Goal: Information Seeking & Learning: Learn about a topic

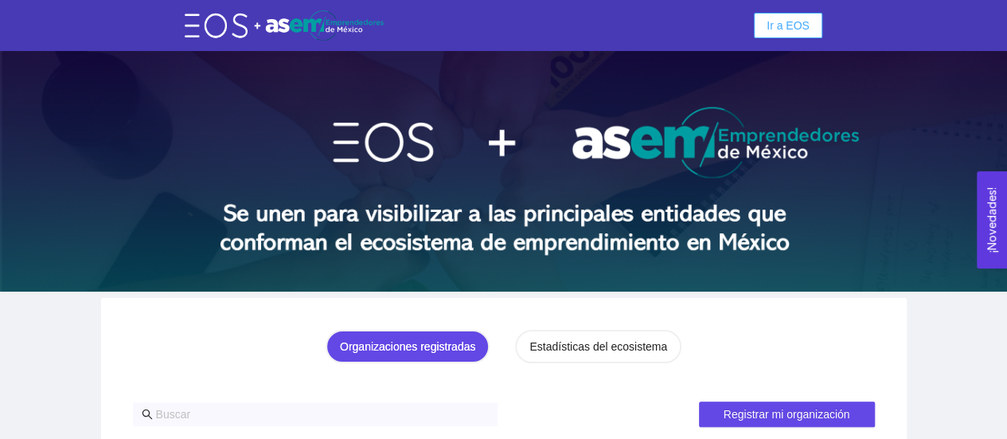
click at [776, 18] on span "Ir a EOS" at bounding box center [788, 26] width 43 height 18
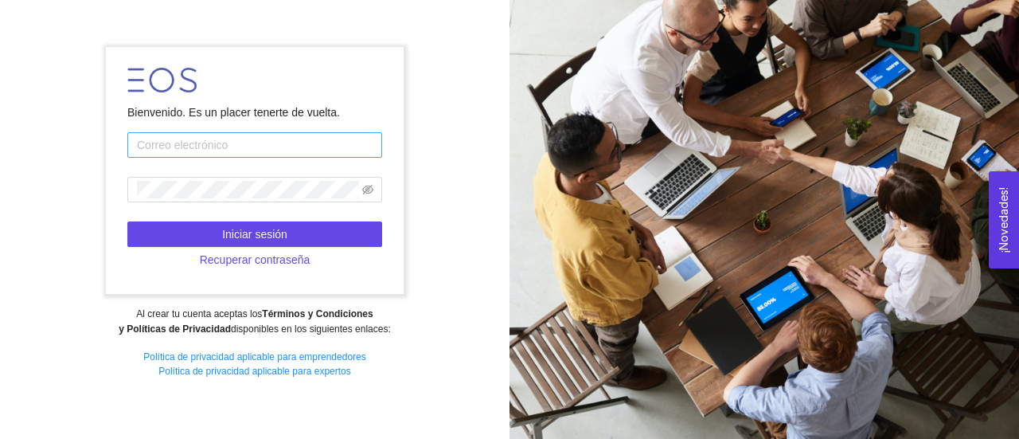
click at [248, 154] on input "text" at bounding box center [254, 144] width 255 height 25
type input "ro.cortes29@gmail.com"
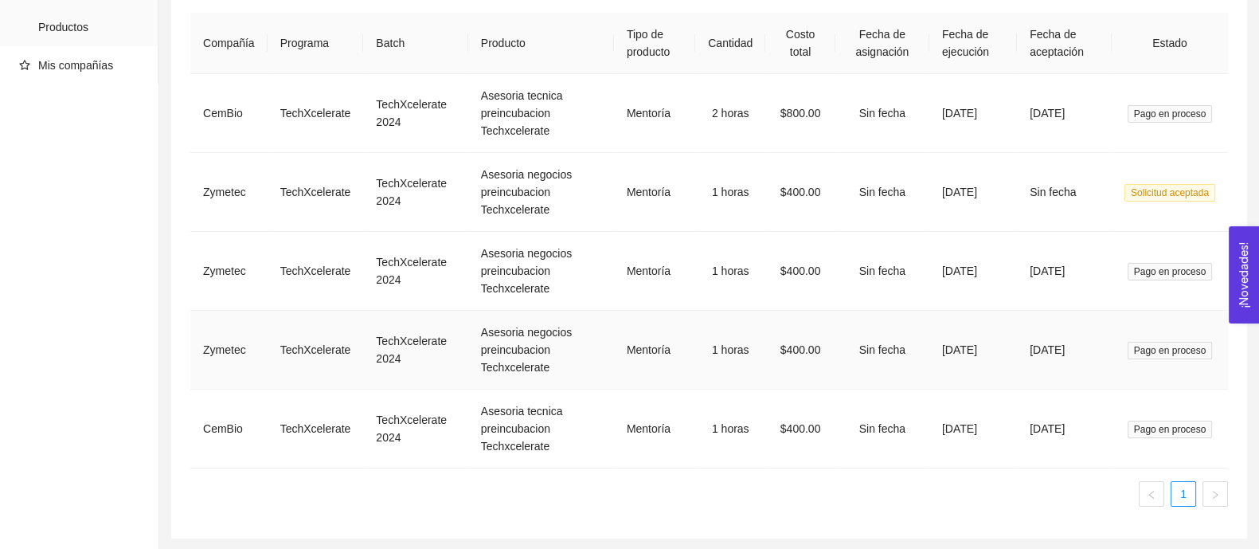
drag, startPoint x: 839, startPoint y: 10, endPoint x: 625, endPoint y: 378, distance: 426.4
click at [625, 378] on td "Mentoría" at bounding box center [654, 350] width 81 height 79
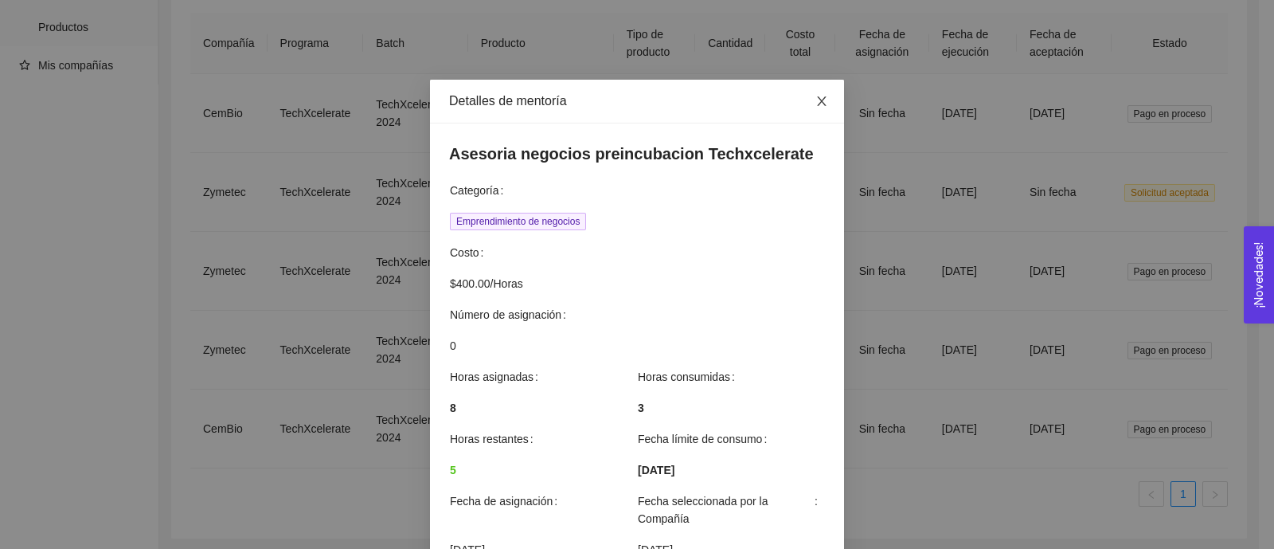
click at [817, 100] on icon "close" at bounding box center [821, 101] width 9 height 10
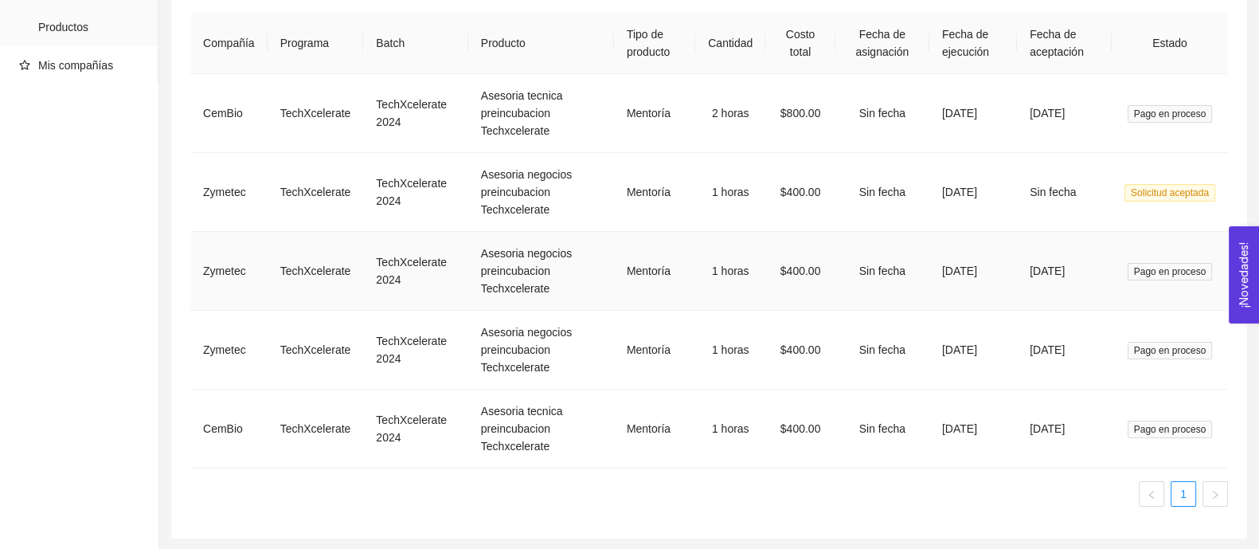
click at [809, 236] on td "$400.00" at bounding box center [800, 271] width 70 height 79
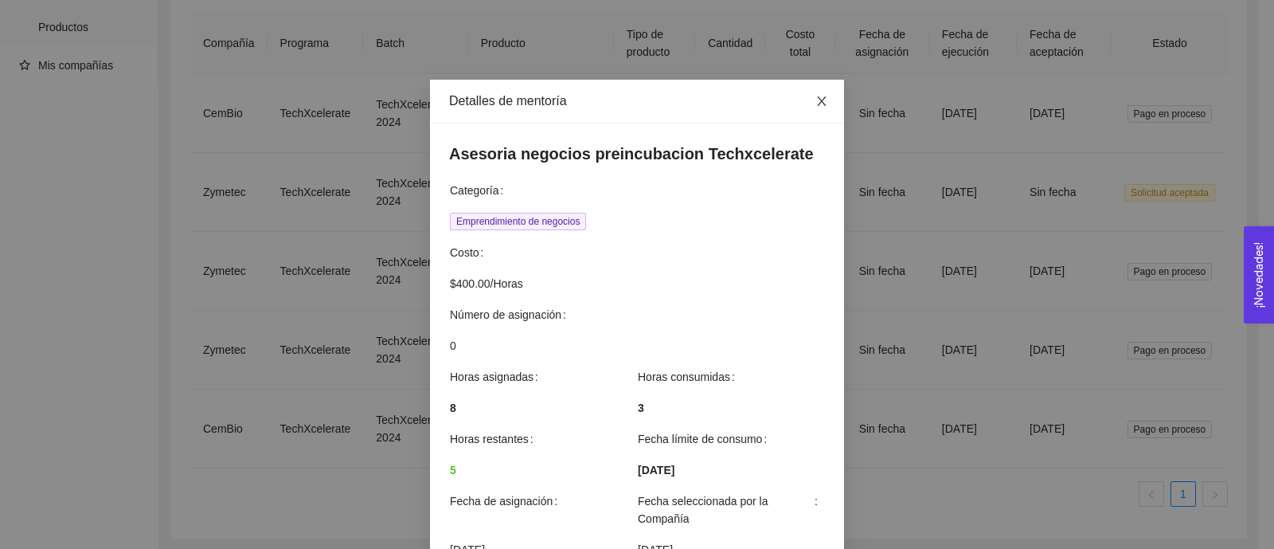
click at [817, 101] on icon "close" at bounding box center [821, 101] width 9 height 10
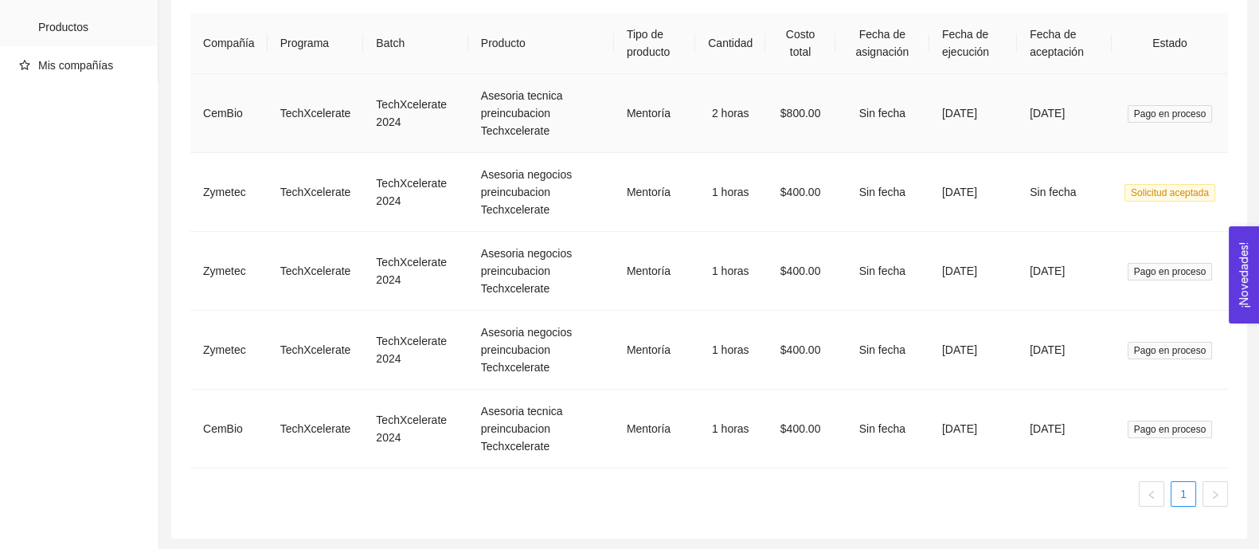
click at [737, 101] on td "2 horas" at bounding box center [730, 113] width 70 height 79
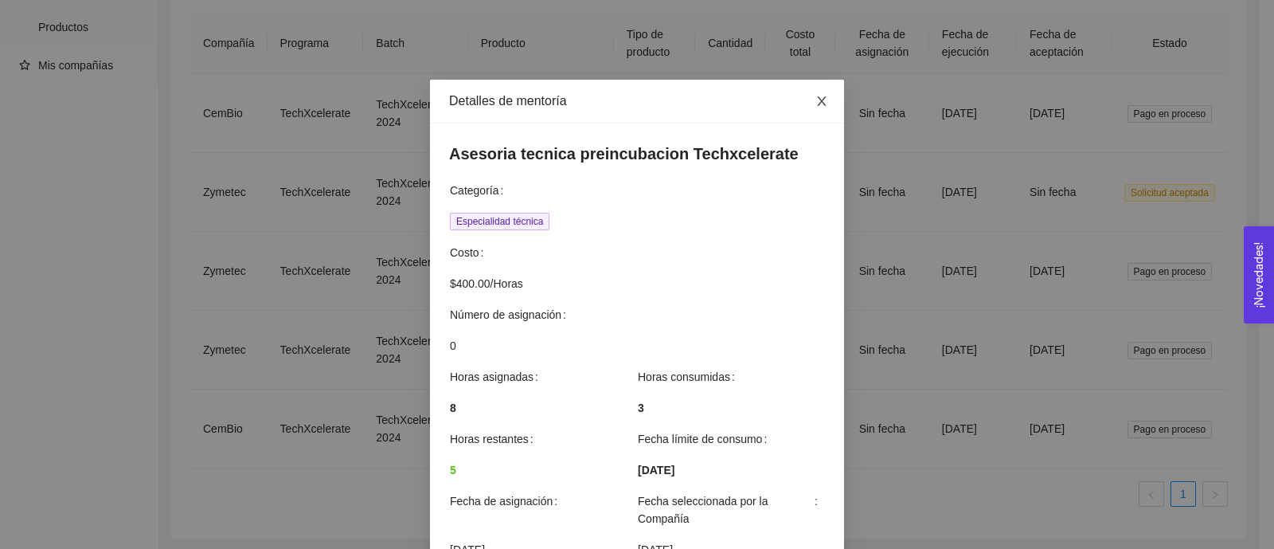
click at [822, 97] on span "Close" at bounding box center [821, 102] width 45 height 45
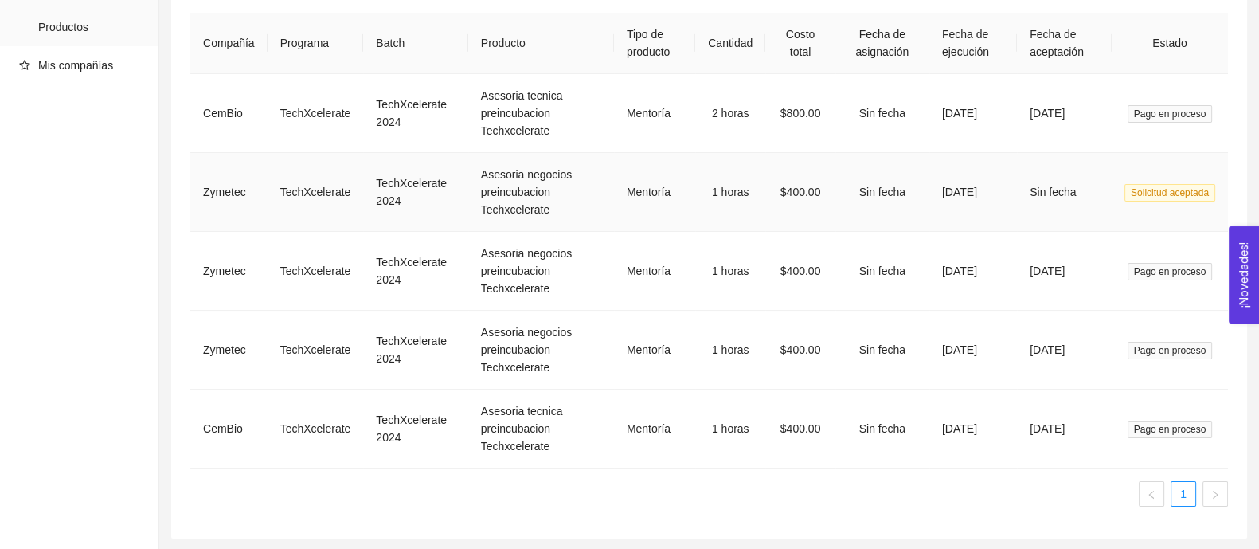
click at [765, 181] on td "$400.00" at bounding box center [800, 192] width 70 height 79
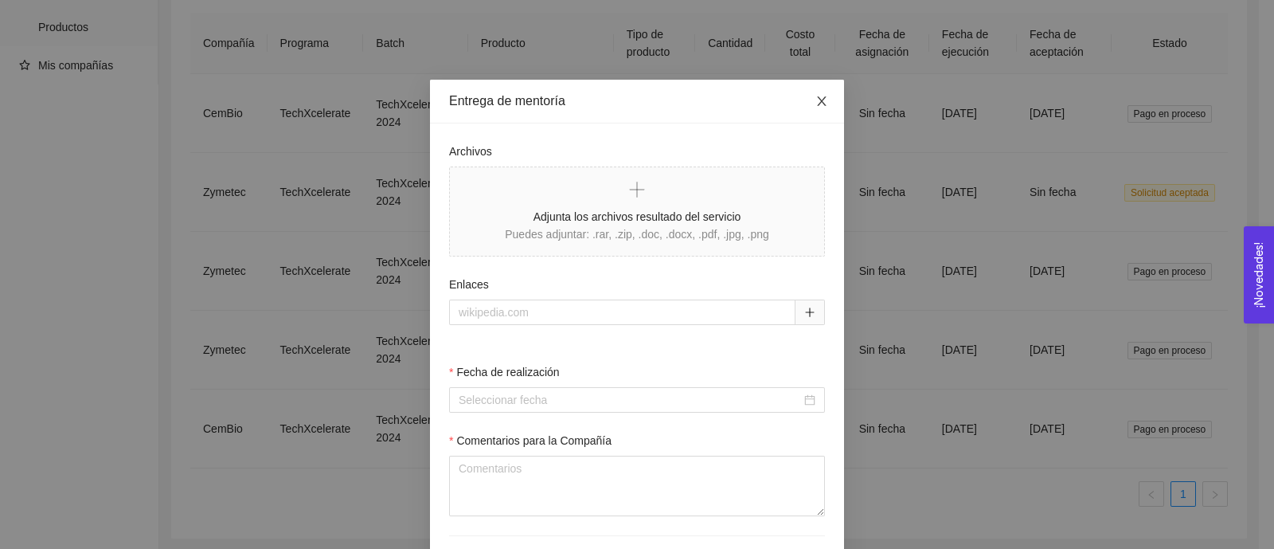
click at [812, 113] on span "Close" at bounding box center [821, 102] width 45 height 45
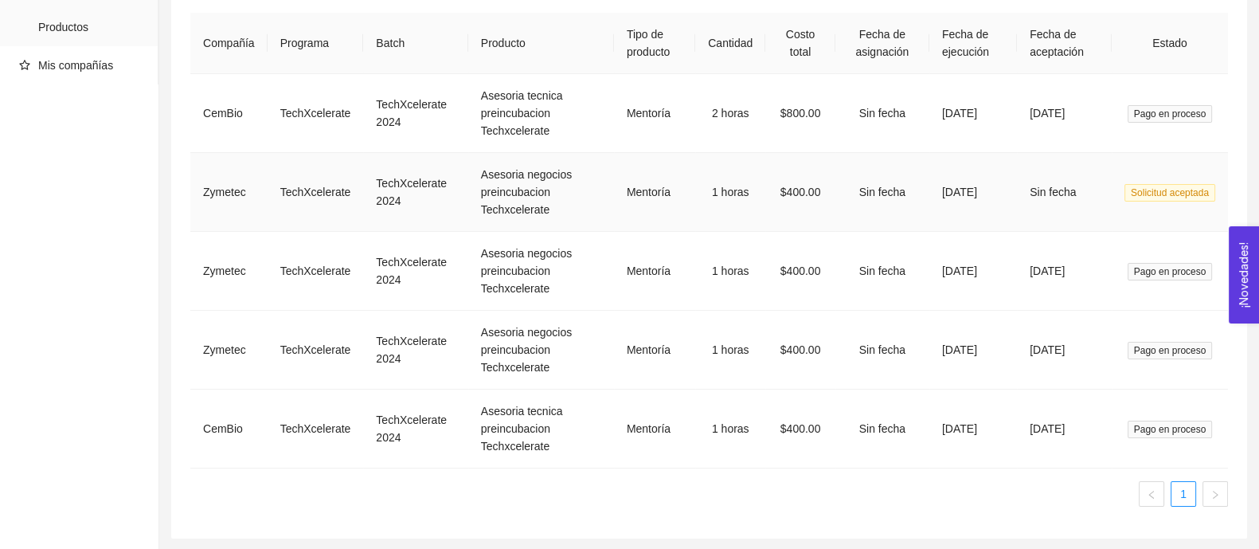
click at [741, 161] on td "1 horas" at bounding box center [730, 192] width 70 height 79
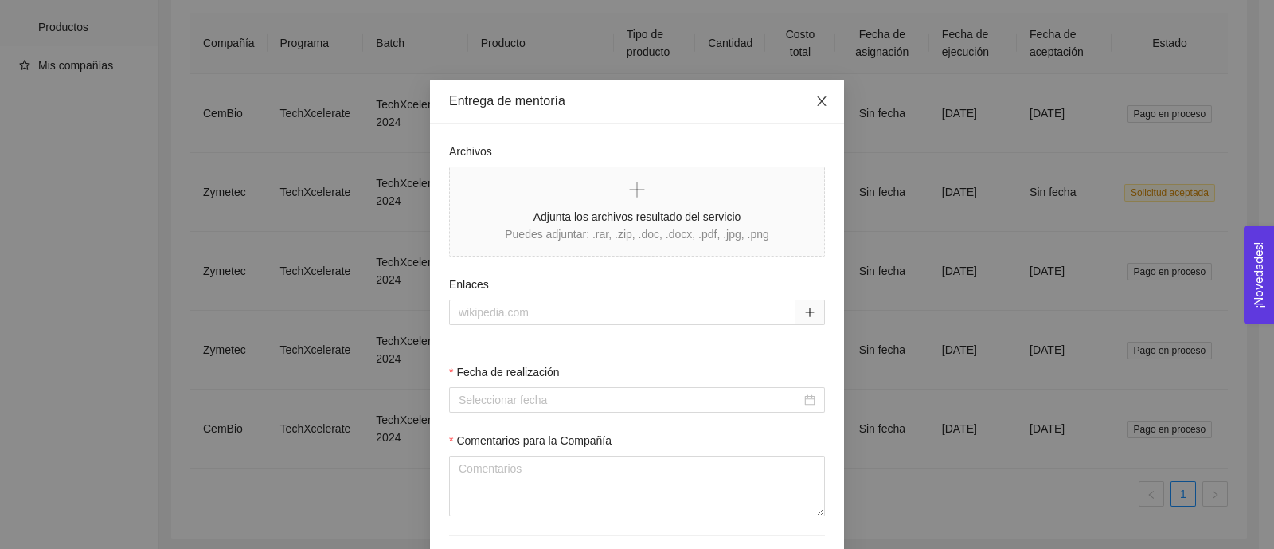
click at [820, 109] on span "Close" at bounding box center [821, 102] width 45 height 45
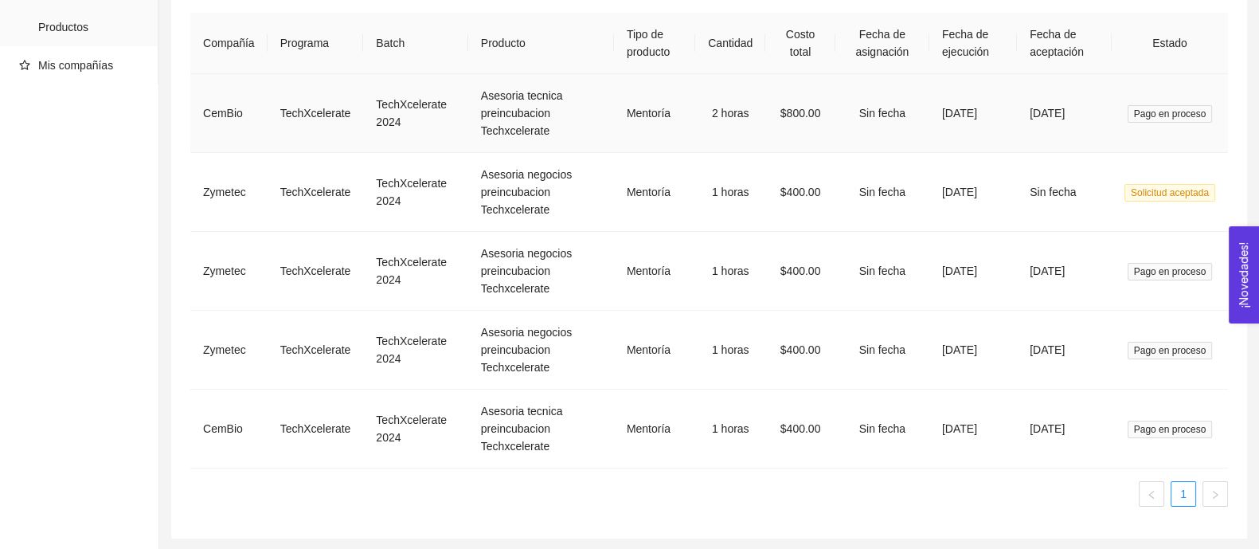
click at [799, 115] on td "$800.00" at bounding box center [800, 113] width 70 height 79
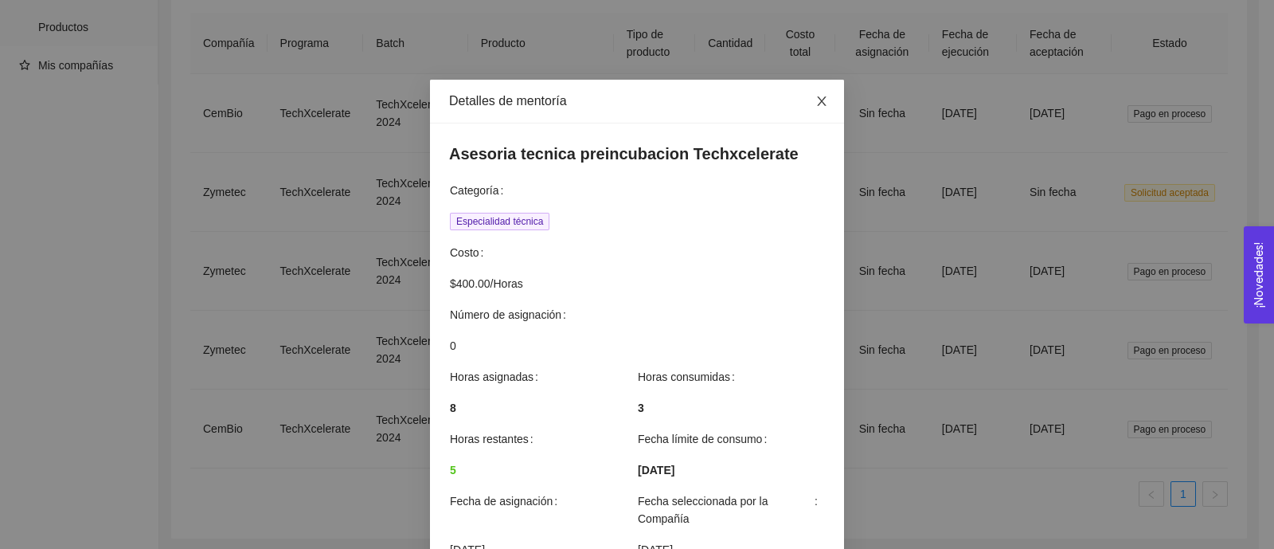
click at [815, 100] on icon "close" at bounding box center [821, 101] width 13 height 13
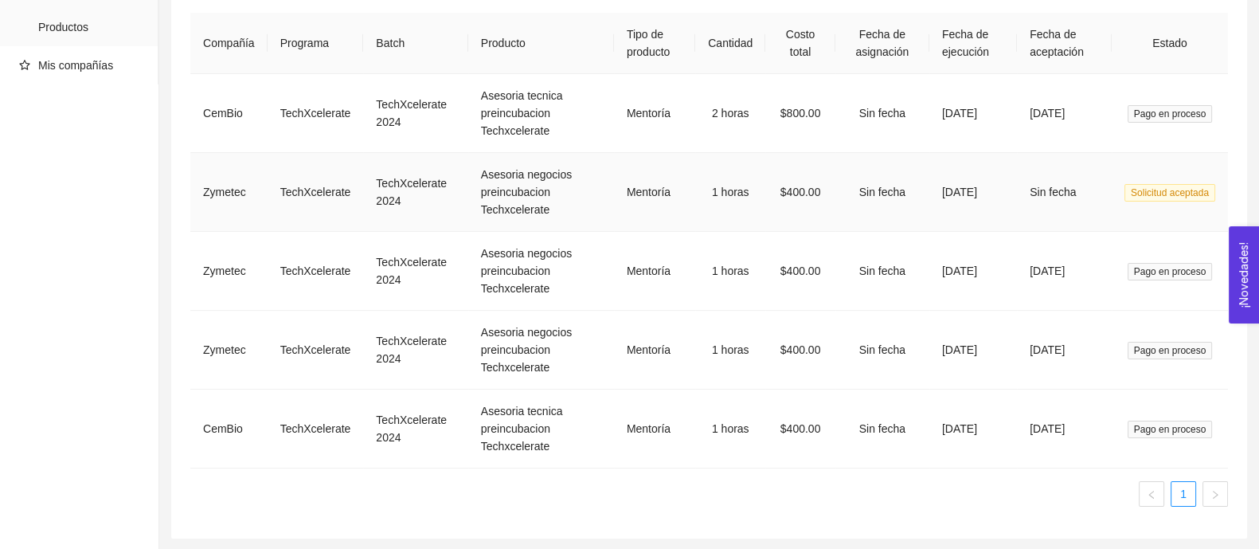
click at [776, 190] on td "$400.00" at bounding box center [800, 192] width 70 height 79
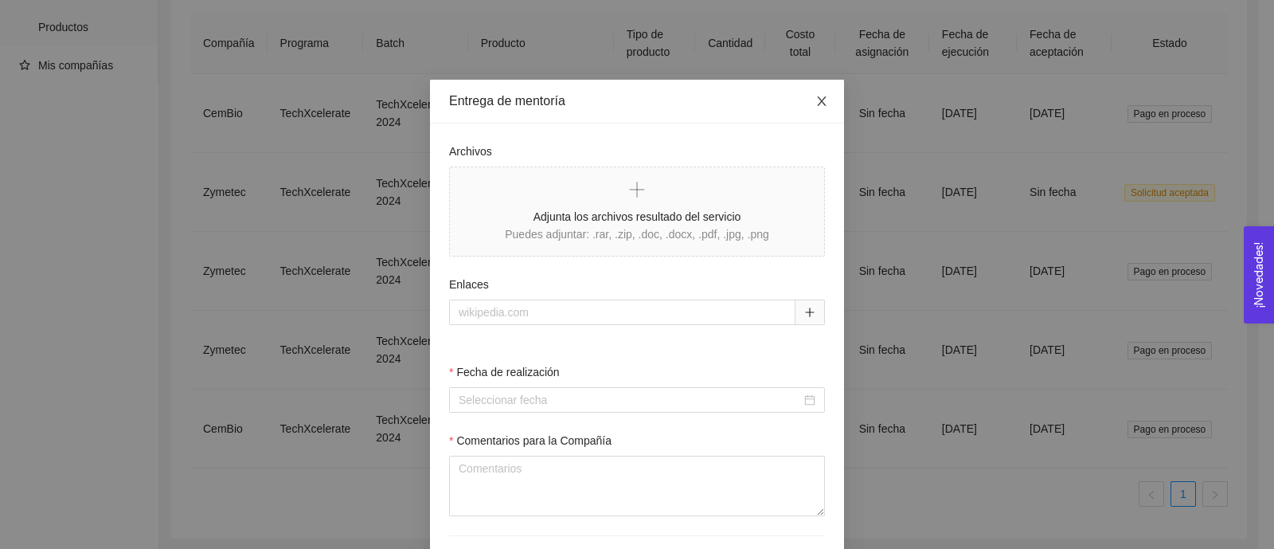
click at [815, 96] on icon "close" at bounding box center [821, 101] width 13 height 13
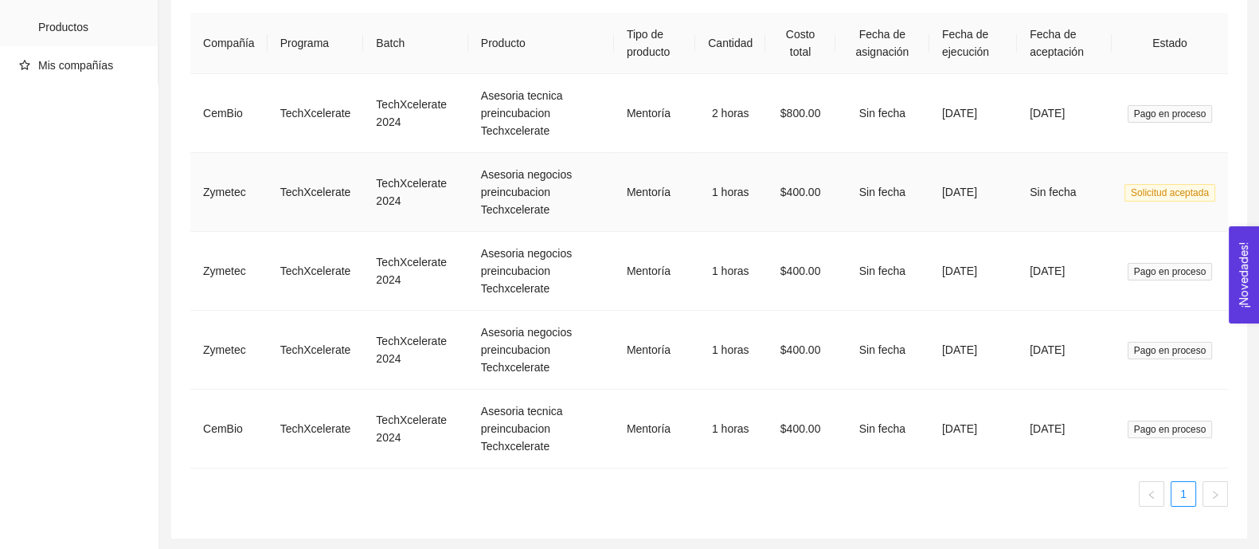
click at [784, 191] on td "$400.00" at bounding box center [800, 192] width 70 height 79
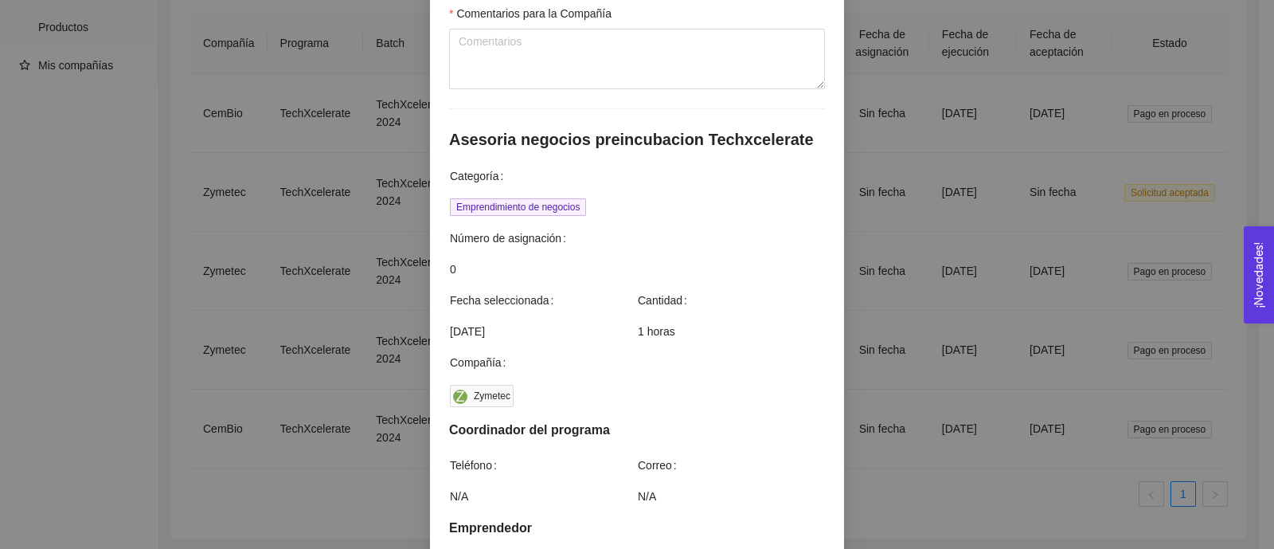
scroll to position [435, 0]
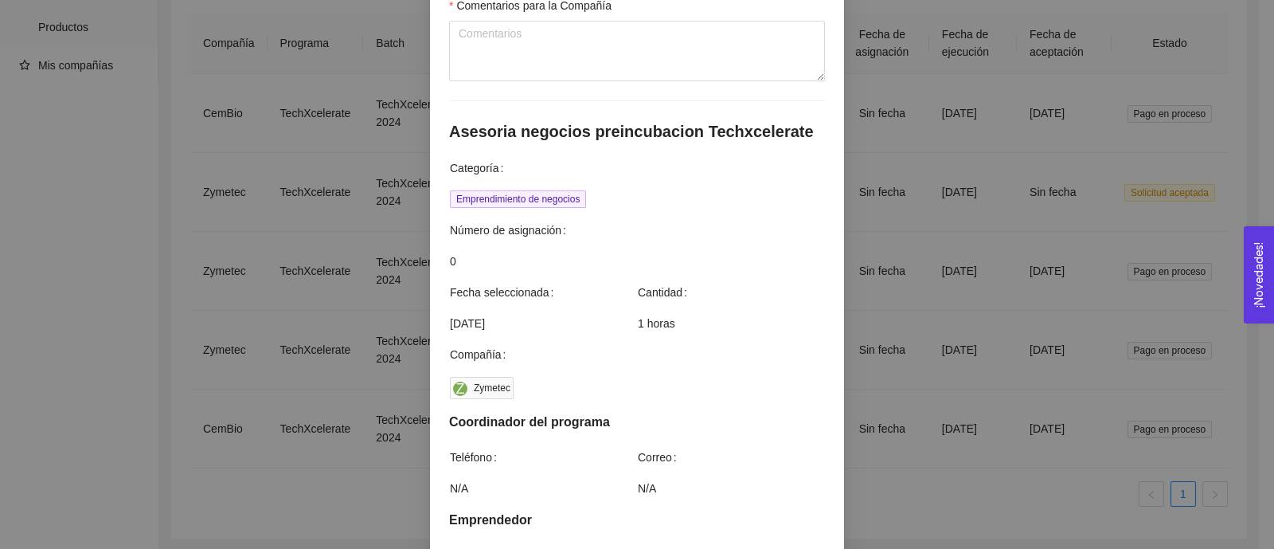
click at [866, 314] on div "Entrega de mentoría Archivos Adjunta los archivos resultado del servicio Puedes…" at bounding box center [637, 274] width 1274 height 549
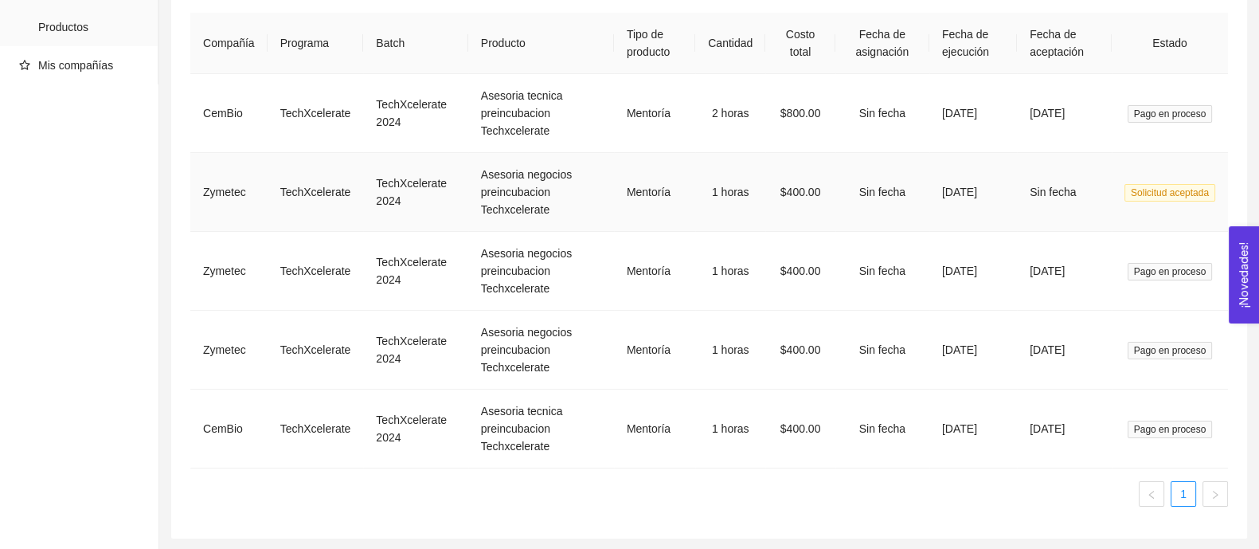
click at [857, 186] on td "Sin fecha" at bounding box center [882, 192] width 94 height 79
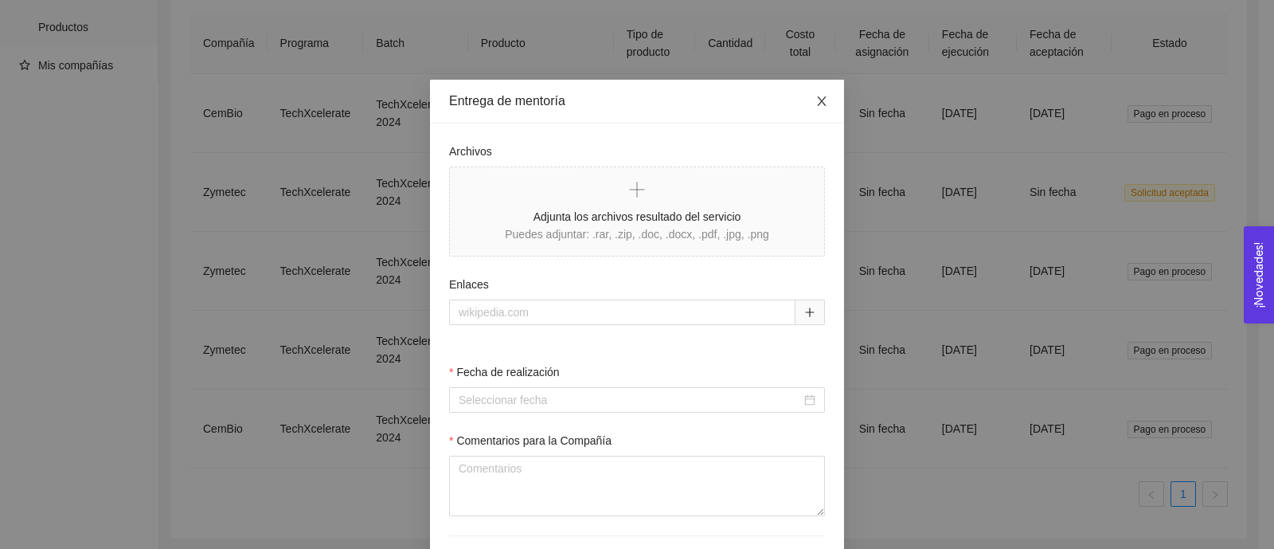
click at [824, 95] on span "Close" at bounding box center [821, 102] width 45 height 45
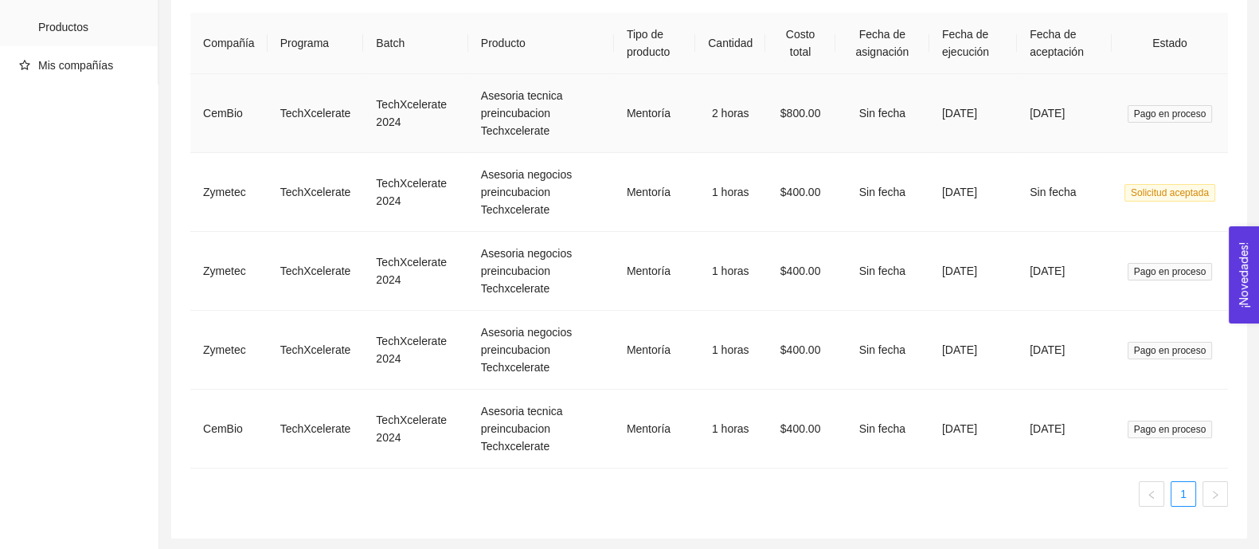
click at [866, 98] on td "Sin fecha" at bounding box center [882, 113] width 94 height 79
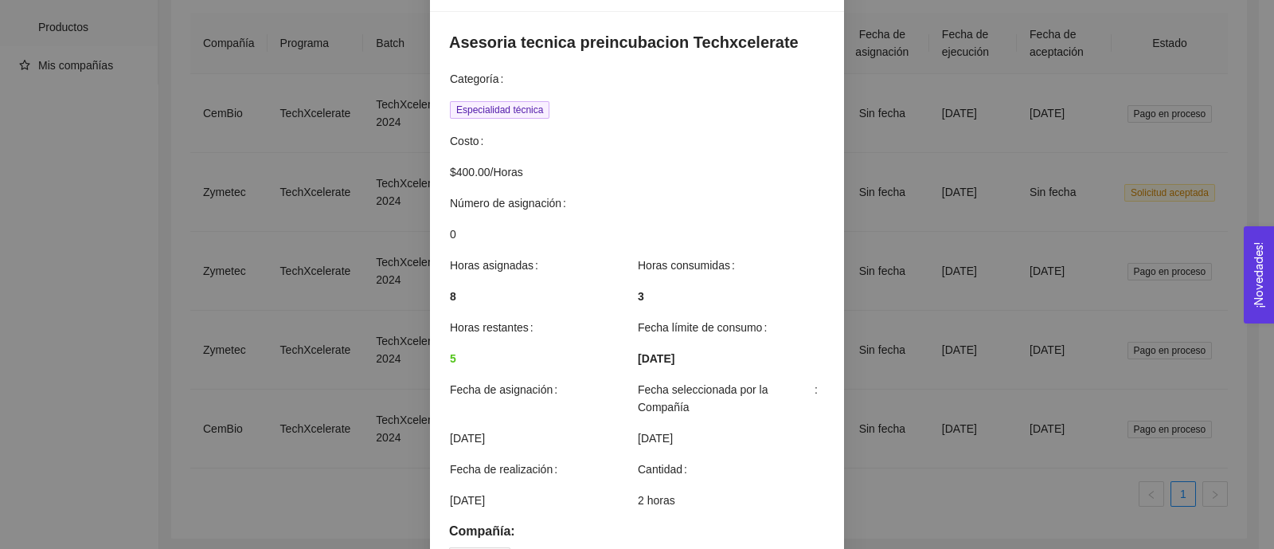
scroll to position [105, 0]
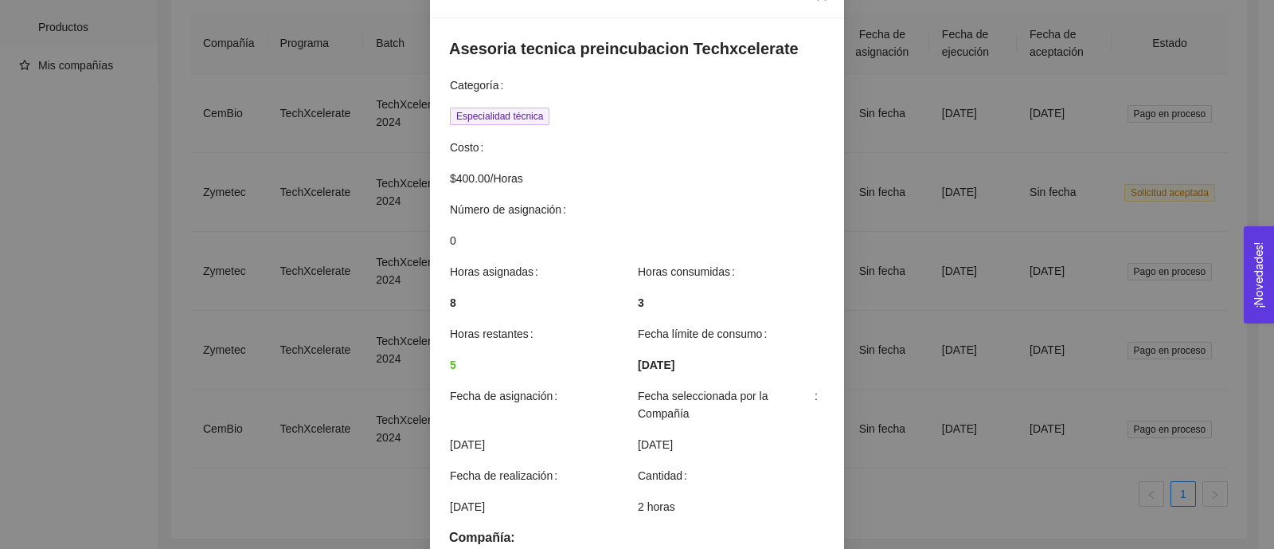
click at [901, 369] on div "Detalles de mentoría Asesoria tecnica preincubacion Techxcelerate Categoría Esp…" at bounding box center [637, 274] width 1274 height 549
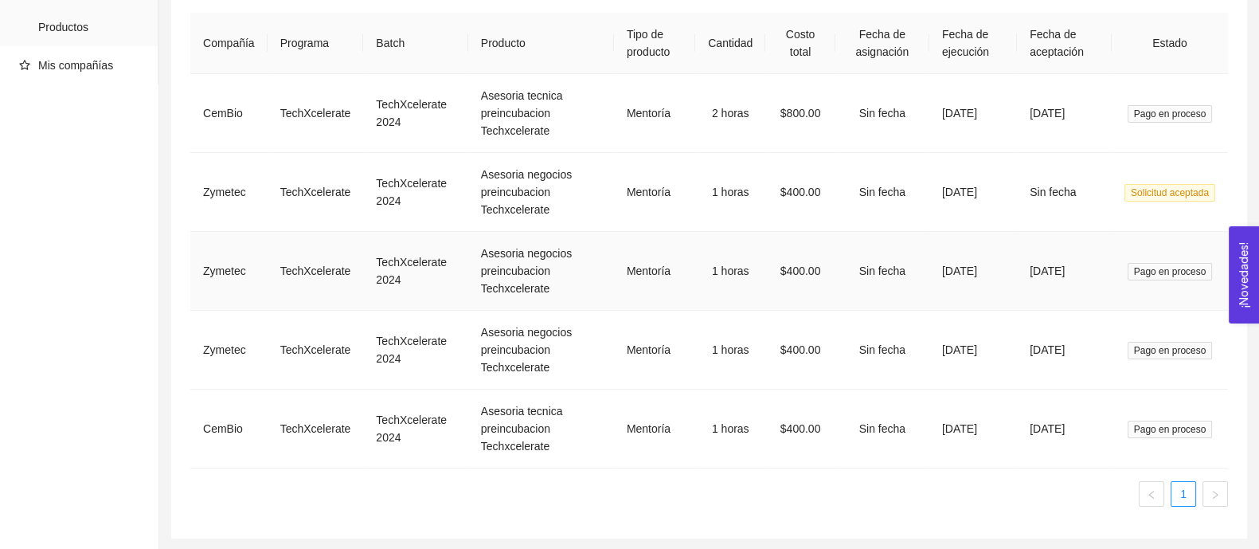
click at [888, 256] on td "Sin fecha" at bounding box center [882, 271] width 94 height 79
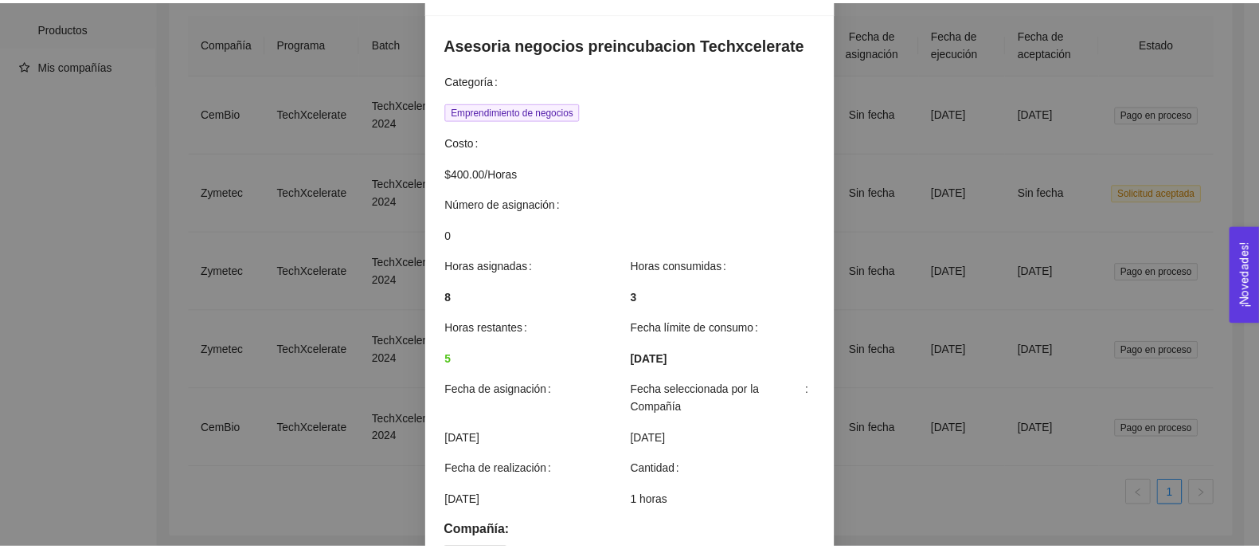
scroll to position [0, 0]
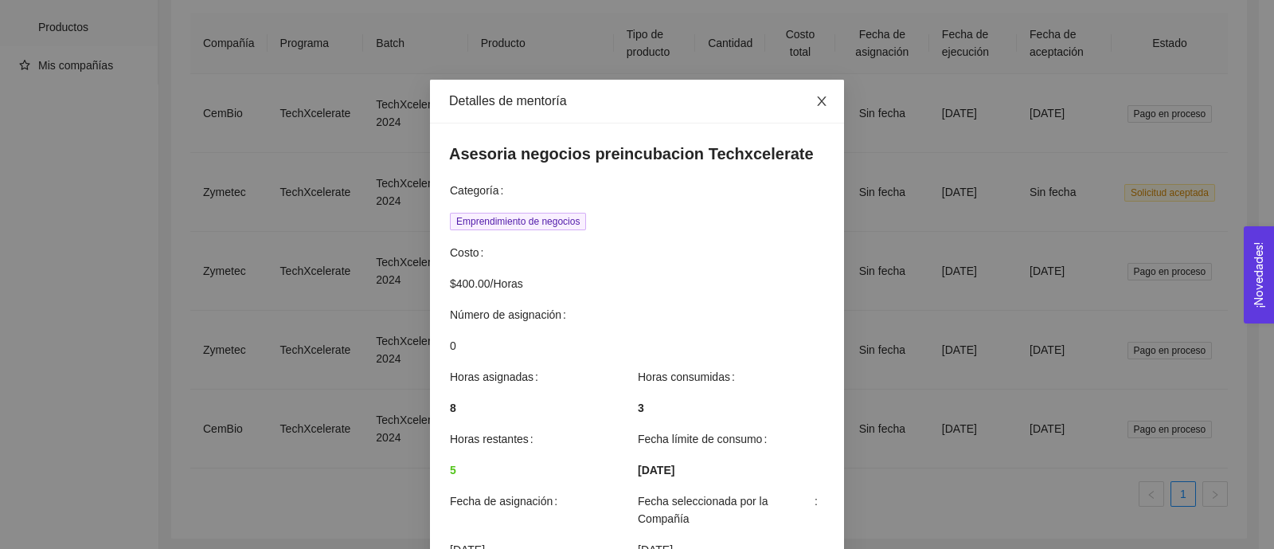
click at [817, 105] on icon "close" at bounding box center [821, 101] width 9 height 10
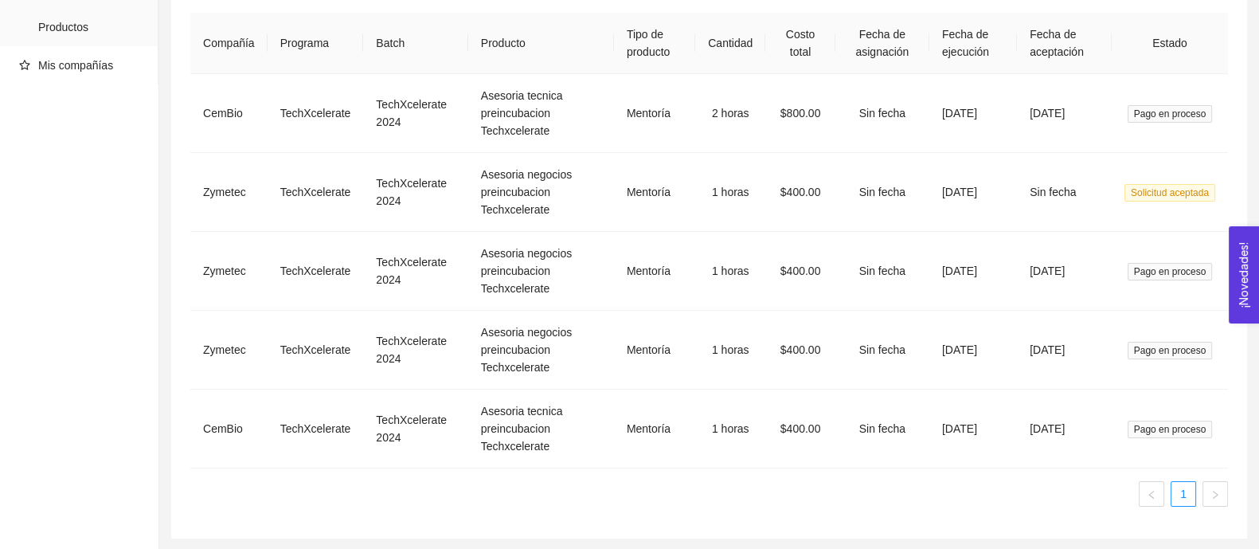
click at [932, 438] on div "Resultados: 5 Compañía Programa Batch Producto Tipo de producto Cantidad Costo …" at bounding box center [709, 244] width 1038 height 549
